Goal: Navigation & Orientation: Find specific page/section

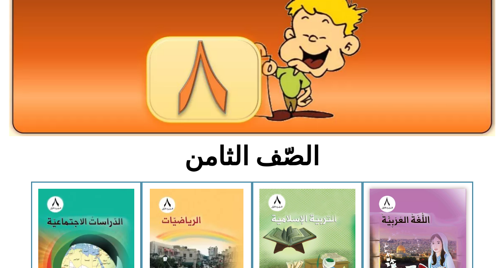
scroll to position [156, 0]
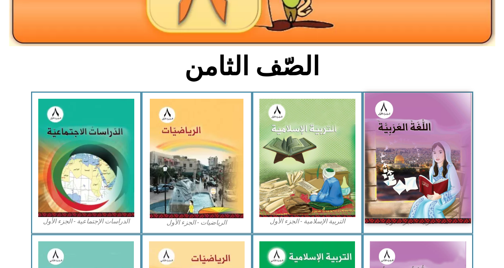
click at [396, 111] on img at bounding box center [418, 158] width 106 height 130
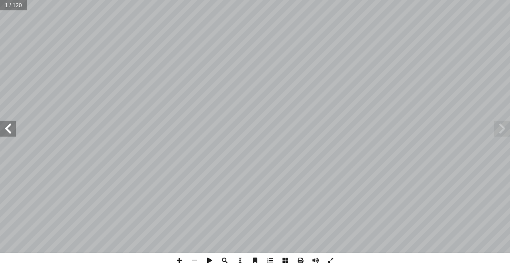
click at [8, 126] on span at bounding box center [8, 129] width 16 height 16
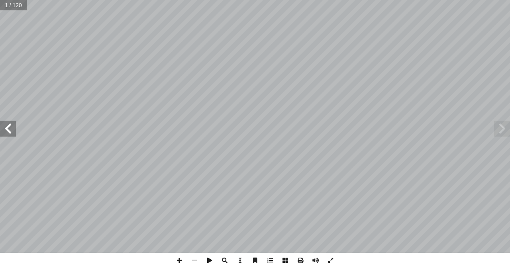
click at [8, 126] on span at bounding box center [8, 129] width 16 height 16
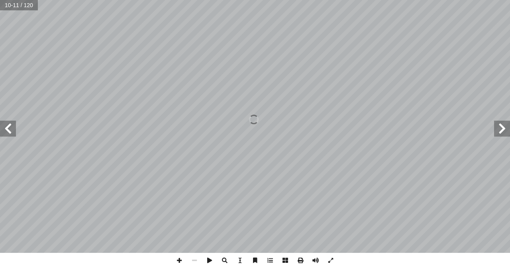
click at [8, 126] on span at bounding box center [8, 129] width 16 height 16
click at [8, 127] on span at bounding box center [8, 129] width 16 height 16
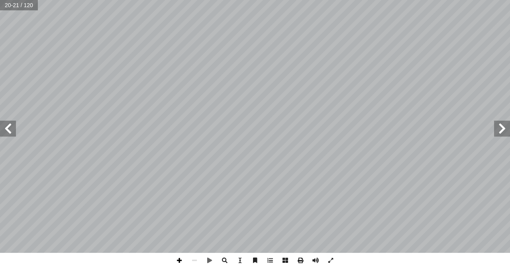
click at [180, 259] on span at bounding box center [179, 260] width 15 height 15
click at [193, 260] on span at bounding box center [194, 260] width 15 height 15
click at [179, 261] on span at bounding box center [179, 260] width 15 height 15
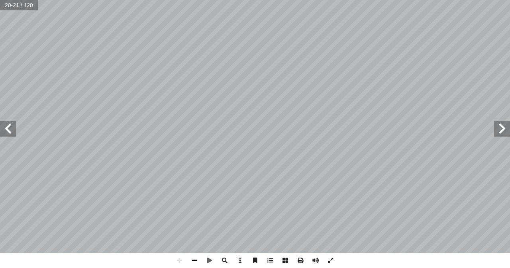
click at [195, 260] on span at bounding box center [194, 260] width 15 height 15
click at [180, 260] on span at bounding box center [179, 260] width 15 height 15
click at [175, 260] on span at bounding box center [179, 260] width 15 height 15
